Goal: Transaction & Acquisition: Purchase product/service

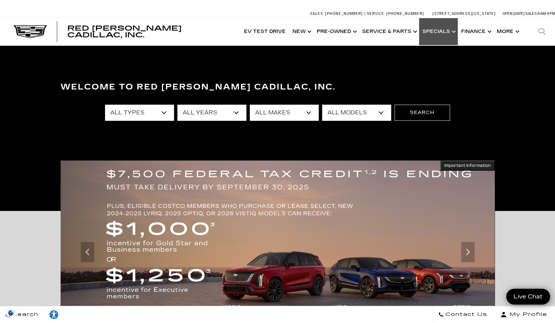
click at [446, 32] on link "Show Specials" at bounding box center [438, 31] width 39 height 27
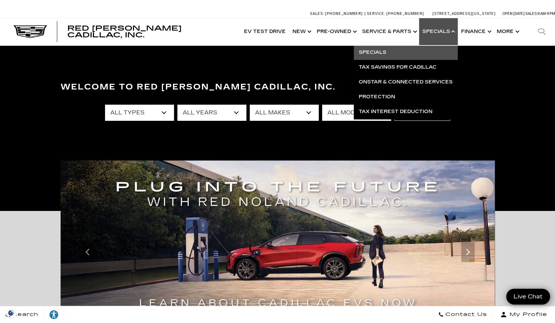
click at [378, 52] on link "Specials" at bounding box center [406, 52] width 104 height 15
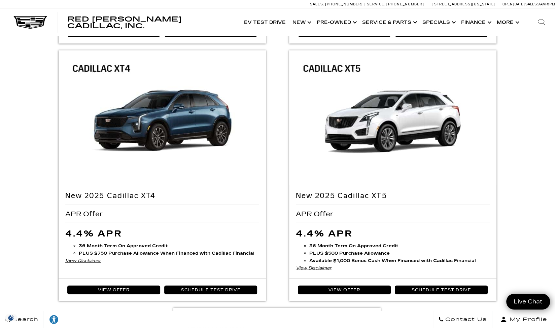
scroll to position [823, 0]
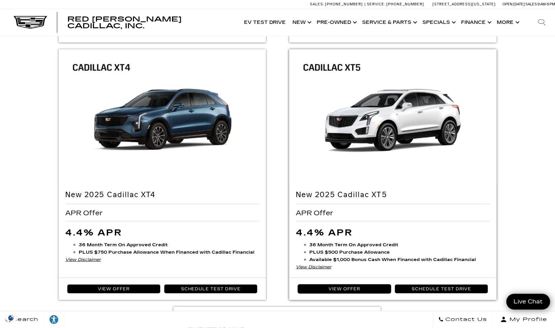
click at [349, 287] on link "View Offer" at bounding box center [344, 288] width 93 height 9
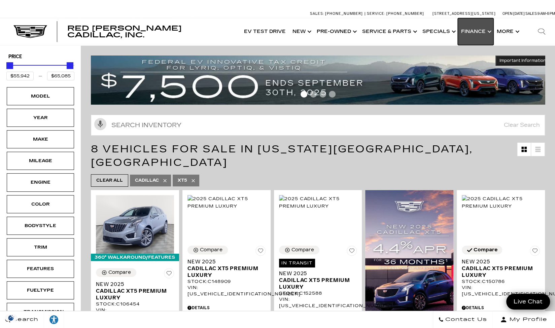
click at [486, 33] on link "Show Finance" at bounding box center [476, 31] width 36 height 27
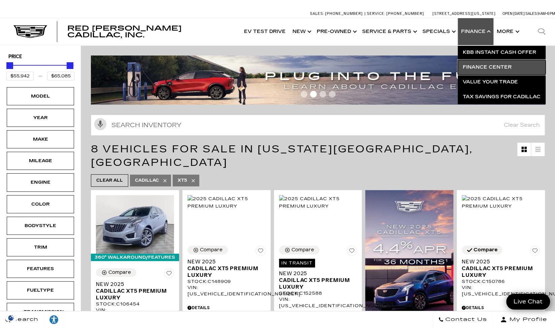
click at [482, 67] on link "Finance Center" at bounding box center [502, 67] width 88 height 15
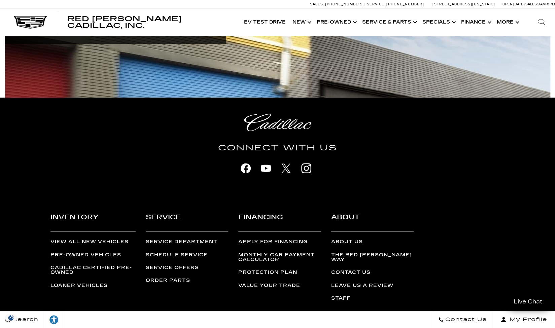
scroll to position [1998, 0]
